Goal: Obtain resource: Obtain resource

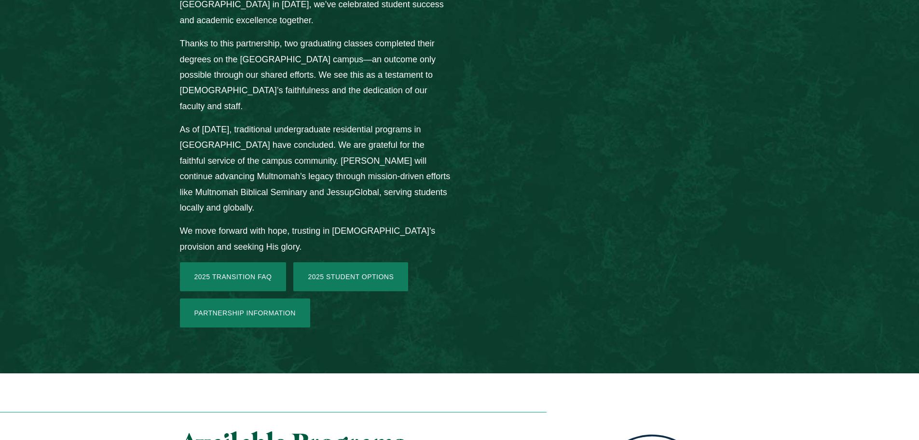
scroll to position [1399, 0]
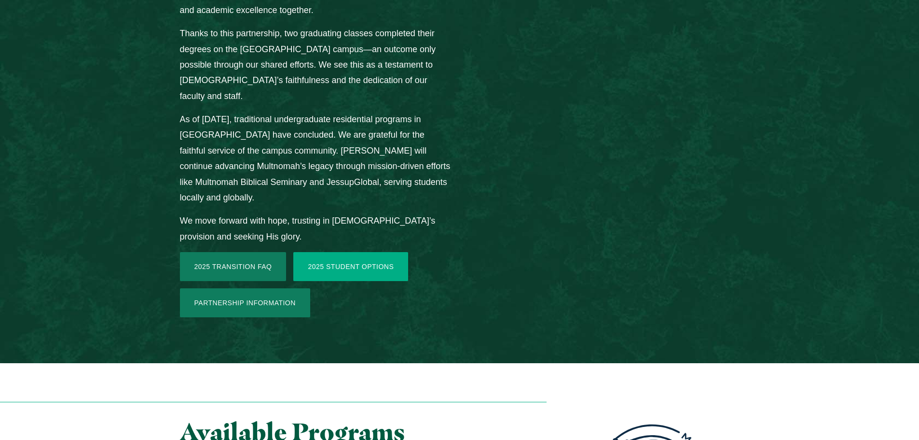
click at [352, 252] on link "2025 Student Options" at bounding box center [350, 266] width 115 height 29
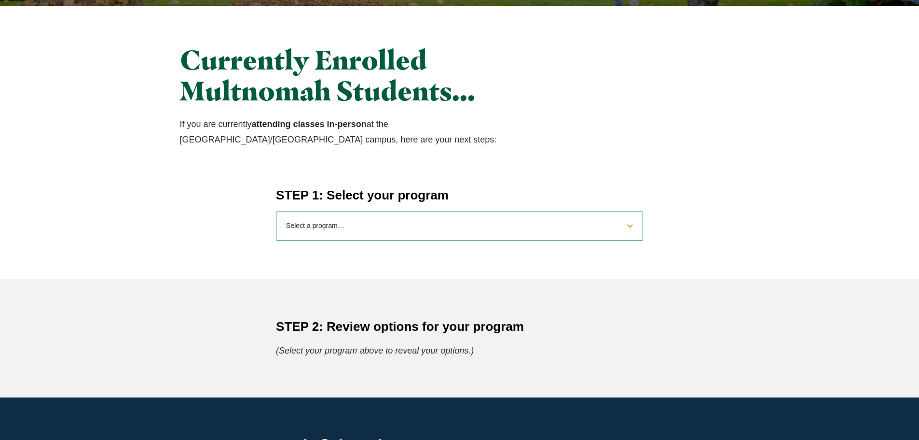
scroll to position [289, 0]
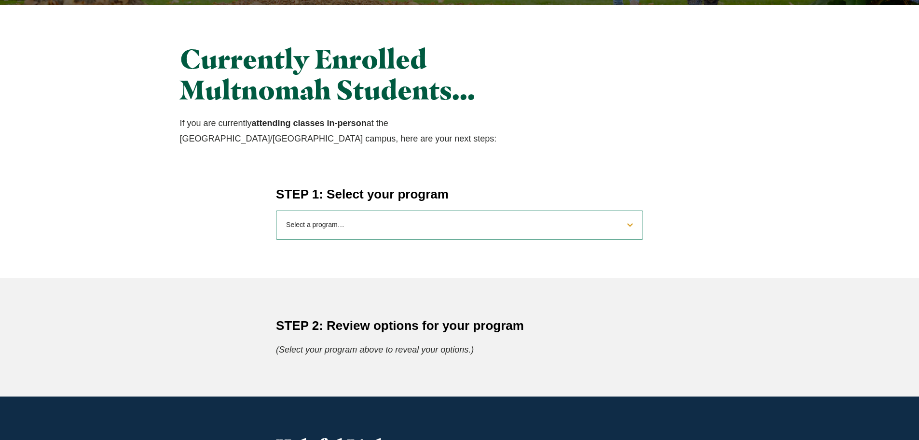
click at [446, 230] on select "Select a program… BS [DEMOGRAPHIC_DATA] and Theology BS Biology BS Business Adm…" at bounding box center [459, 224] width 367 height 29
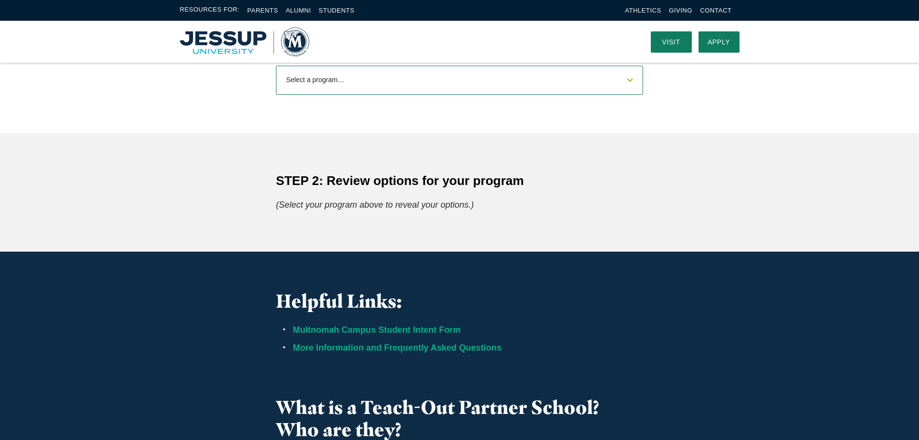
scroll to position [338, 0]
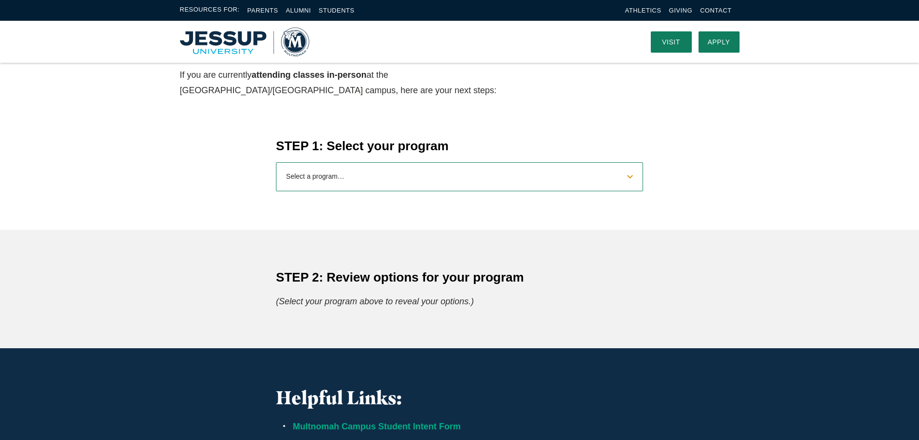
click at [415, 172] on select "Select a program… BS [DEMOGRAPHIC_DATA] and Theology BS Biology BS Business Adm…" at bounding box center [459, 176] width 367 height 29
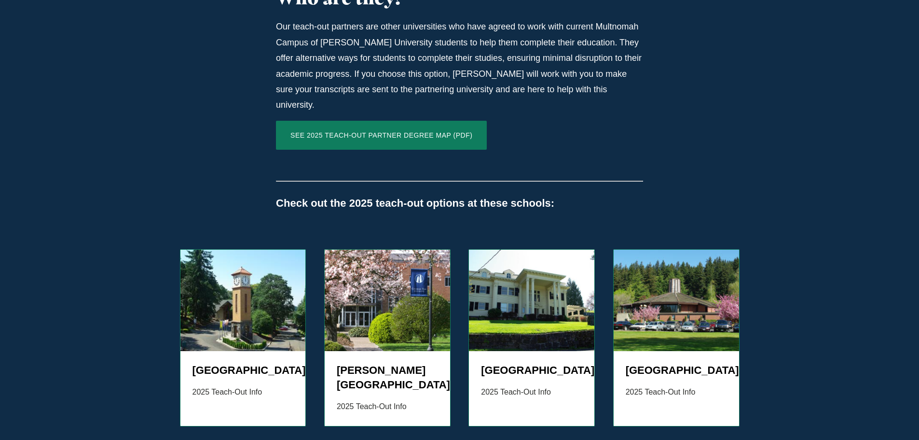
scroll to position [868, 0]
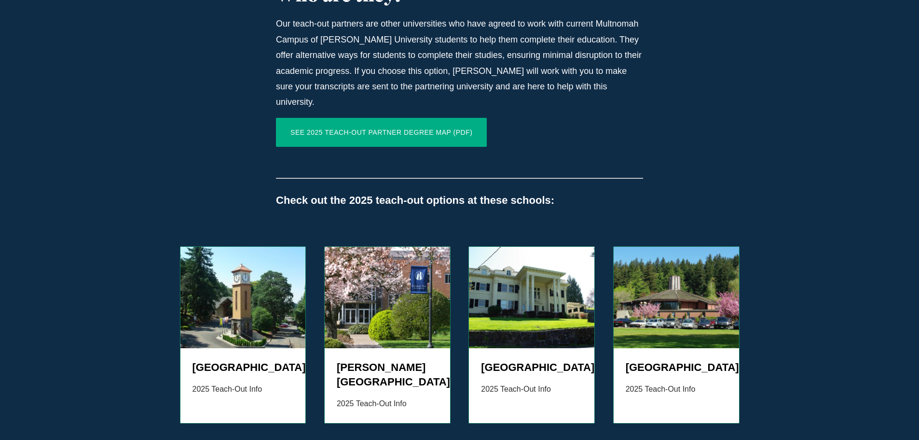
click at [385, 121] on link "SEE 2025 TEACH-OUT PARTNER DEGREE MAP (PDF)" at bounding box center [381, 132] width 211 height 29
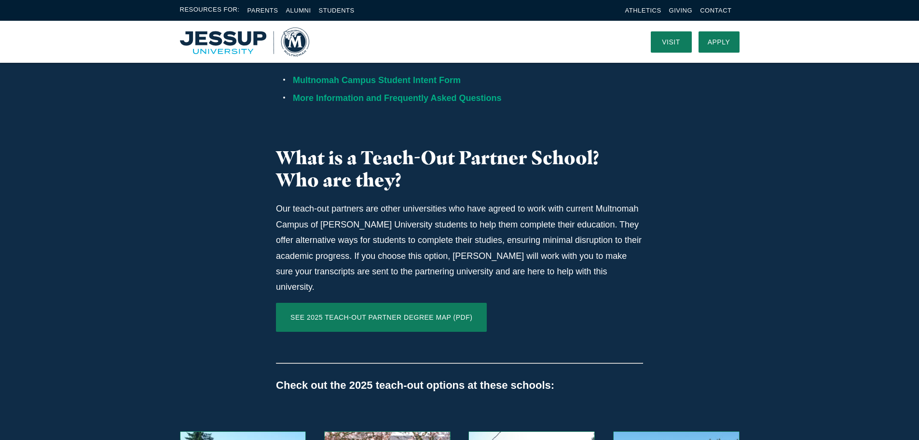
scroll to position [675, 0]
